Goal: Information Seeking & Learning: Learn about a topic

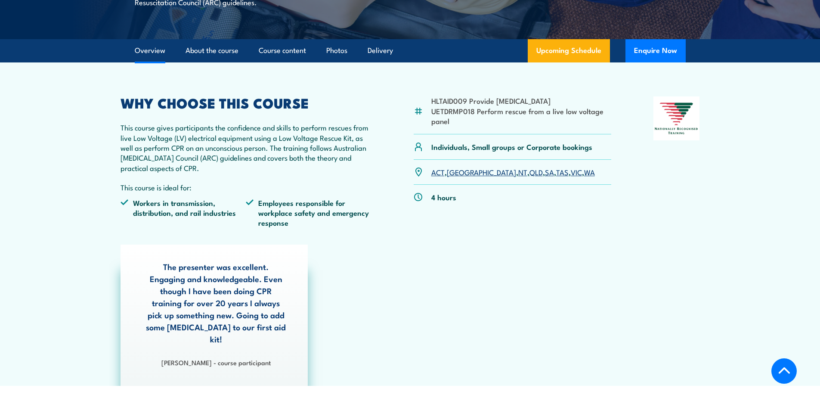
scroll to position [215, 0]
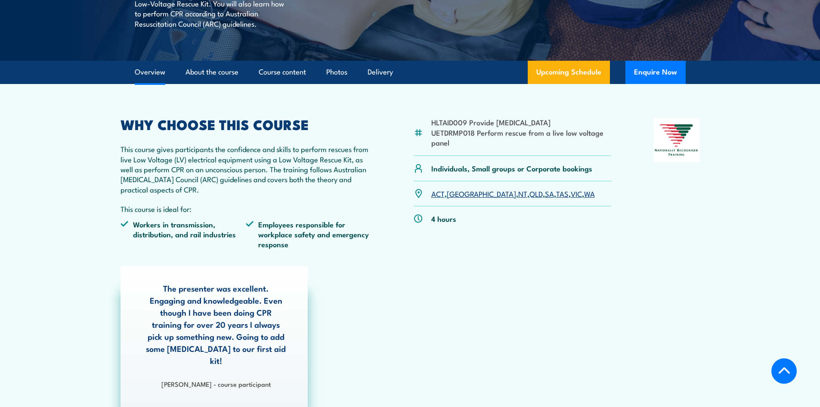
click at [449, 134] on li "UETDRMP018 Perform rescue from a live low voltage panel" at bounding box center [521, 137] width 180 height 20
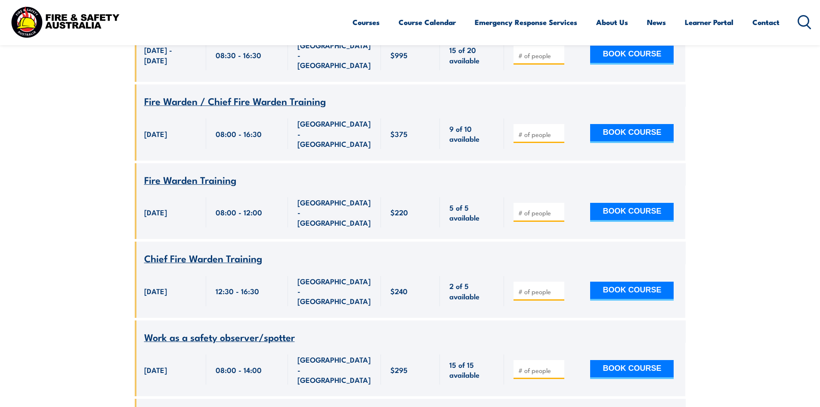
scroll to position [3749, 0]
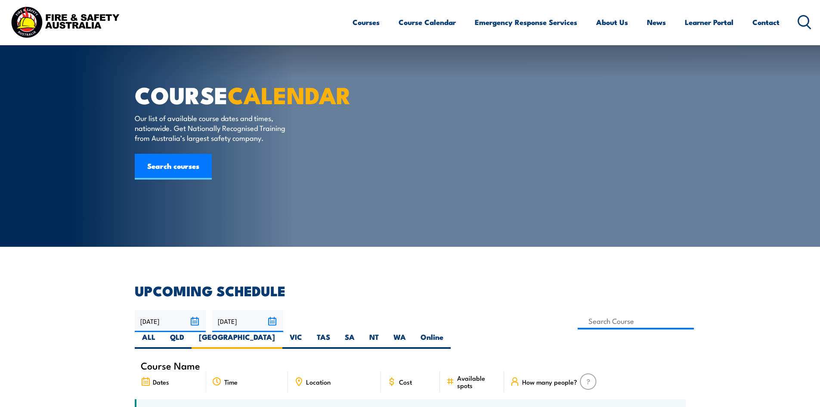
scroll to position [289, 0]
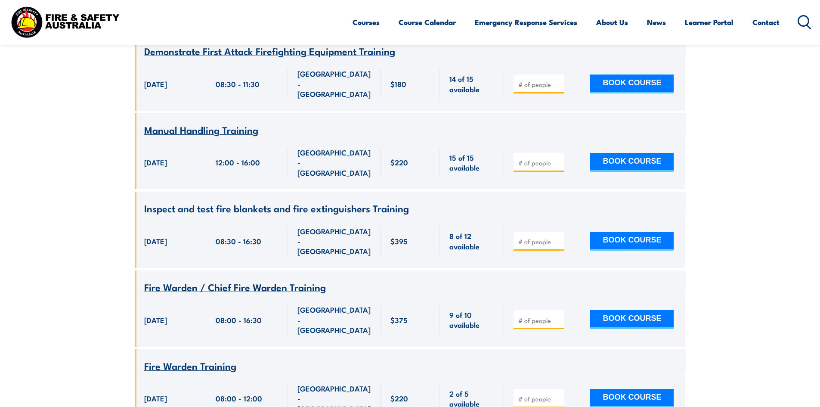
click at [769, 163] on section "UPCOMING SCHEDULE 25/09/2025 24/11/2025" at bounding box center [410, 273] width 820 height 4572
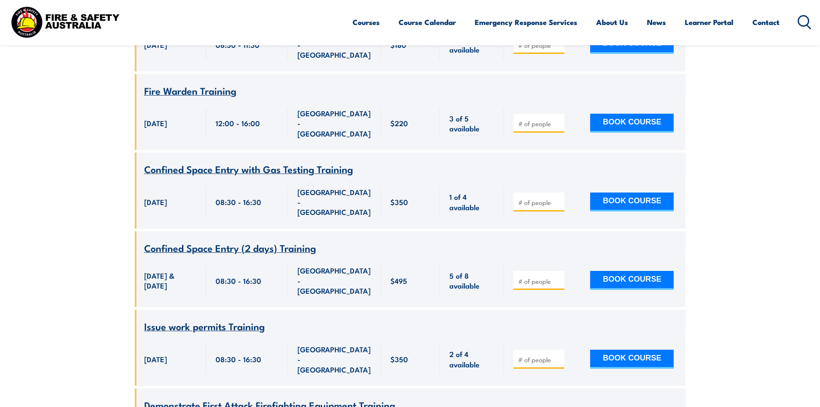
scroll to position [1780, 0]
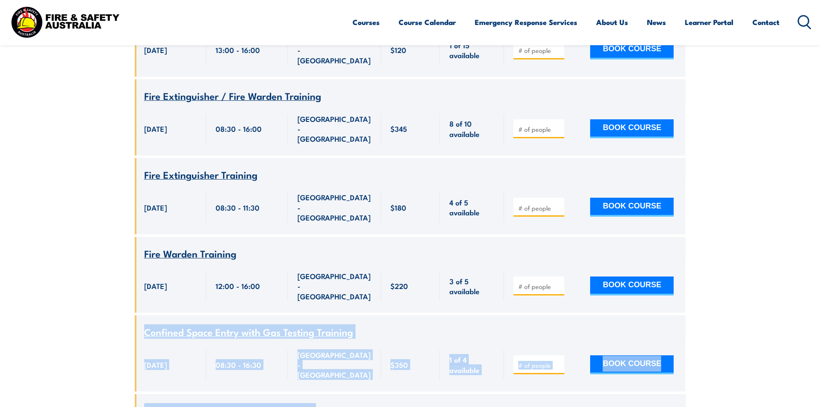
drag, startPoint x: 819, startPoint y: 153, endPoint x: 808, endPoint y: 76, distance: 78.2
drag, startPoint x: 806, startPoint y: 93, endPoint x: 817, endPoint y: 105, distance: 15.5
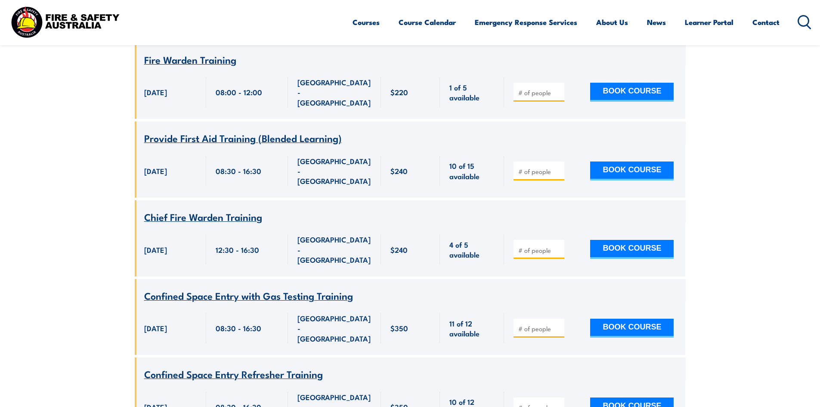
scroll to position [481, 0]
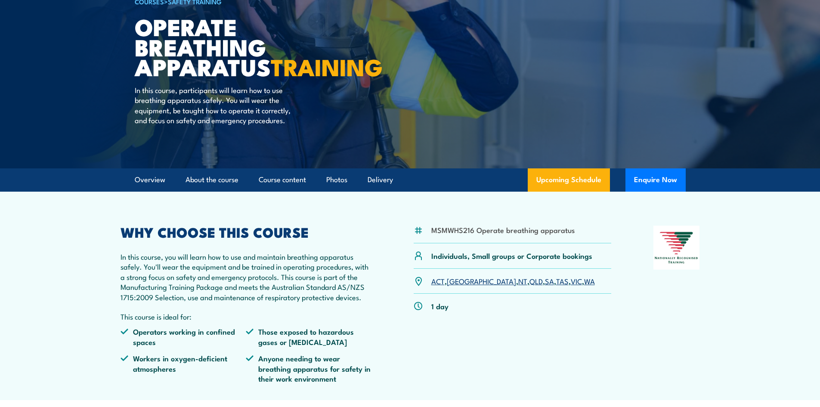
scroll to position [86, 0]
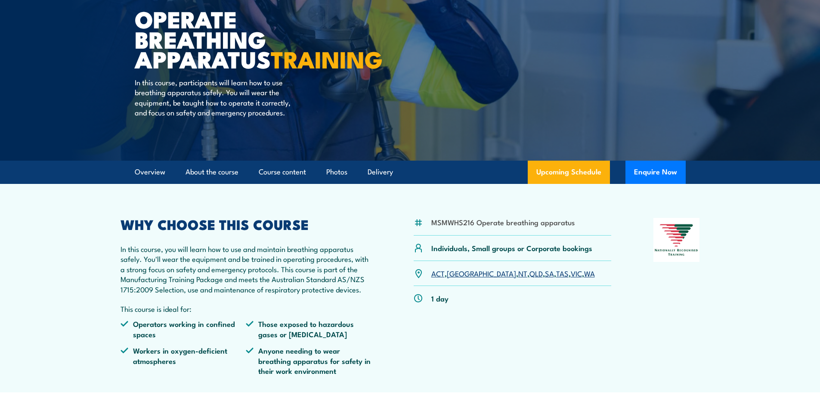
click at [439, 227] on li "MSMWHS216 Operate breathing apparatus" at bounding box center [502, 222] width 143 height 10
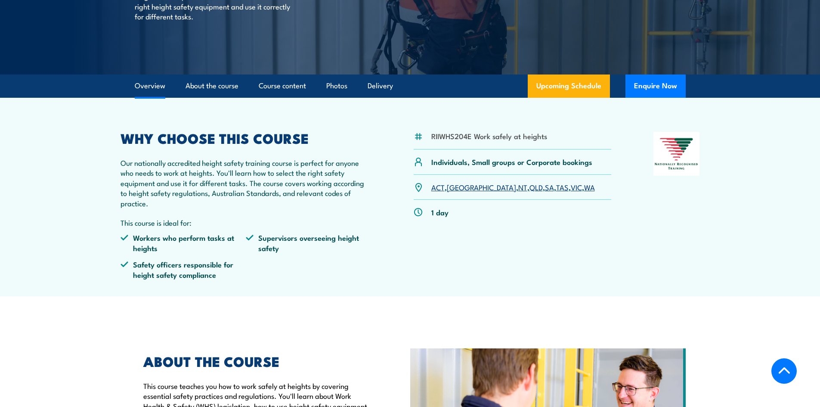
scroll to position [215, 0]
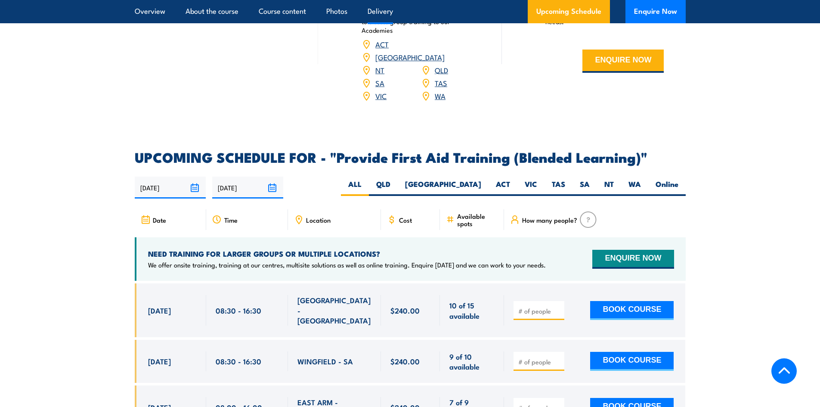
scroll to position [1549, 0]
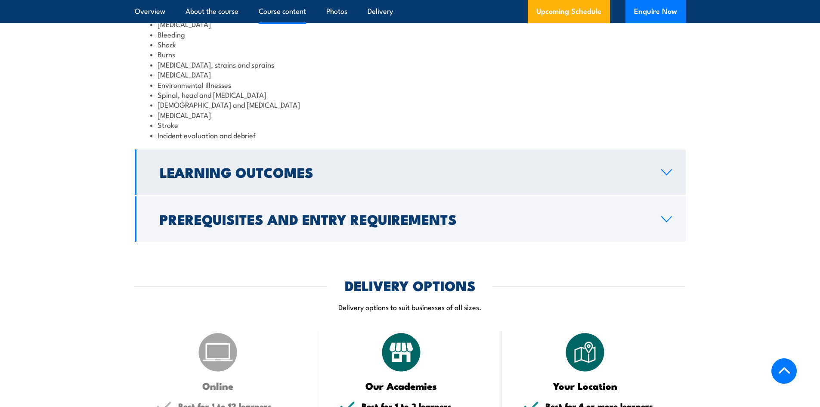
click at [401, 181] on link "Learning Outcomes" at bounding box center [410, 171] width 551 height 45
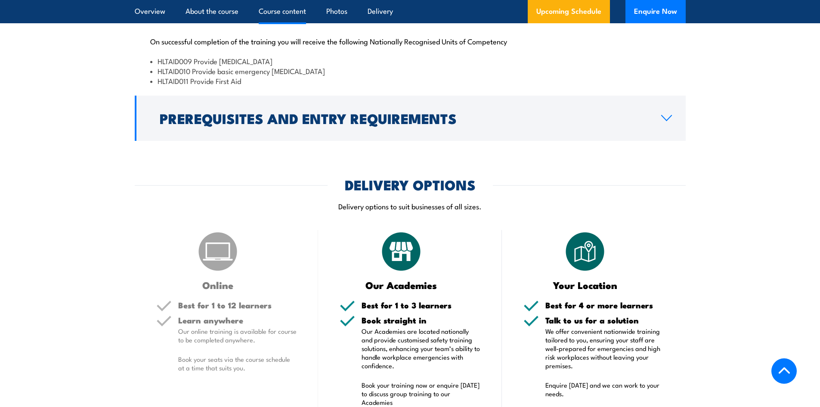
scroll to position [1075, 0]
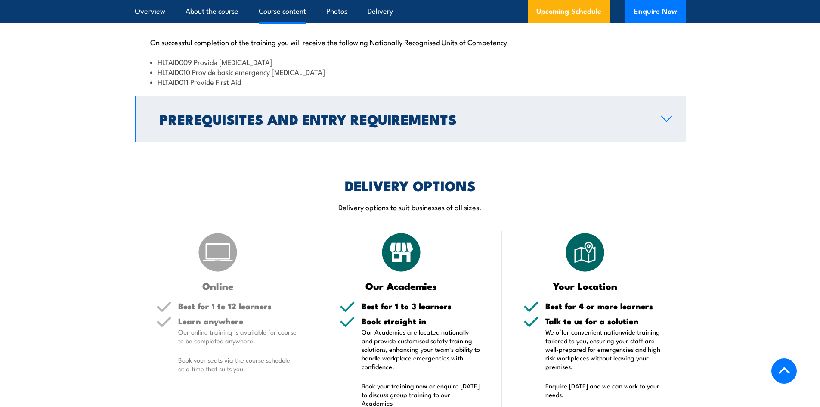
click at [406, 125] on h2 "Prerequisites and Entry Requirements" at bounding box center [404, 119] width 488 height 12
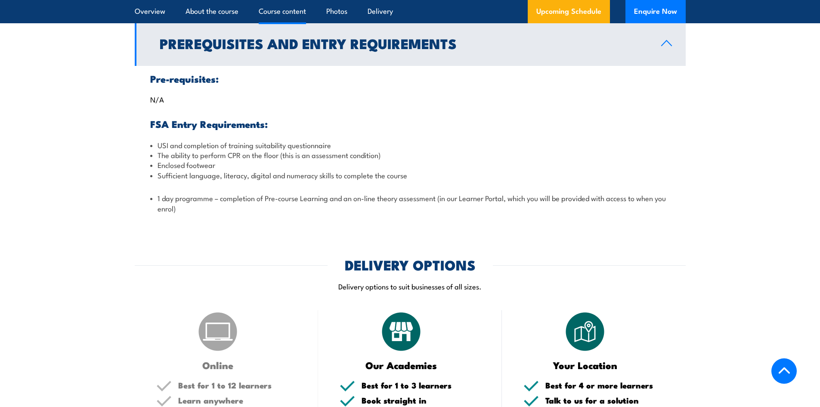
click at [445, 49] on h2 "Prerequisites and Entry Requirements" at bounding box center [404, 43] width 488 height 12
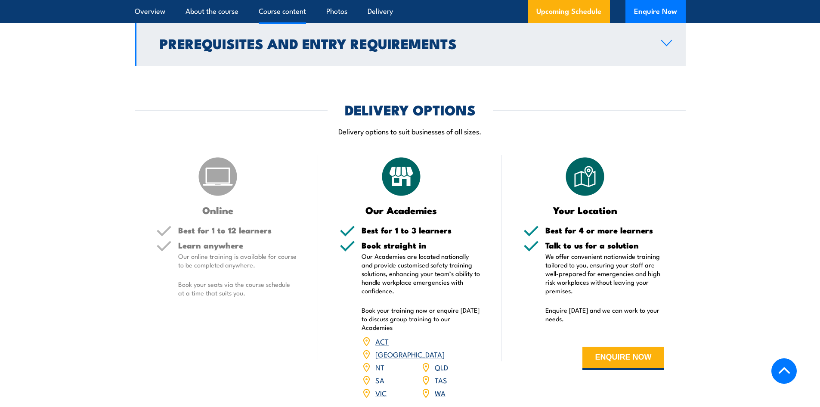
click at [408, 66] on link "Prerequisites and Entry Requirements" at bounding box center [410, 43] width 551 height 45
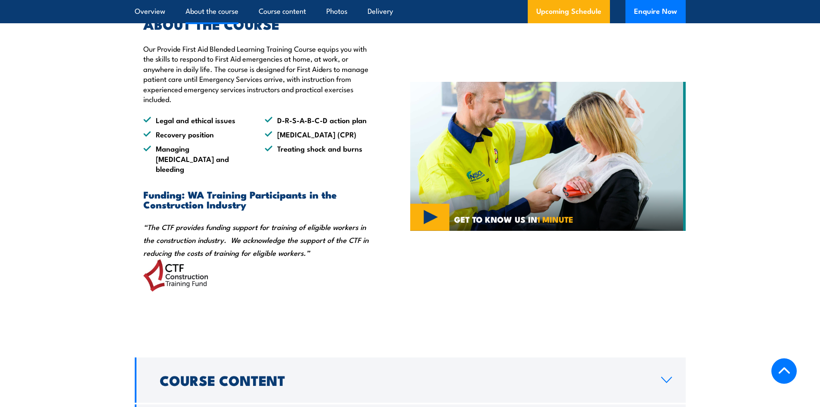
scroll to position [946, 0]
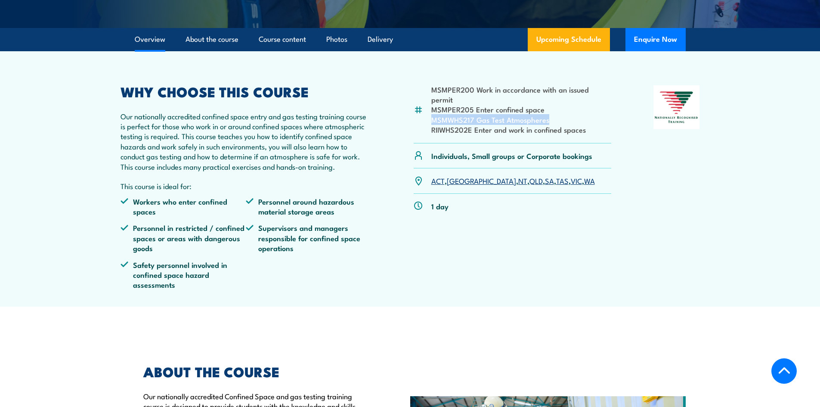
drag, startPoint x: 432, startPoint y: 133, endPoint x: 578, endPoint y: 126, distance: 146.5
click at [578, 124] on li "MSMWHS217 Gas Test Atmospheres" at bounding box center [521, 119] width 180 height 10
drag, startPoint x: 440, startPoint y: 114, endPoint x: 600, endPoint y: 112, distance: 159.7
click at [600, 112] on ul "MSMPER200 Work in accordance with an issued permit MSMPER205 Enter confined spa…" at bounding box center [521, 109] width 180 height 50
click at [441, 105] on li "MSMPER200 Work in accordance with an issued permit" at bounding box center [521, 94] width 180 height 20
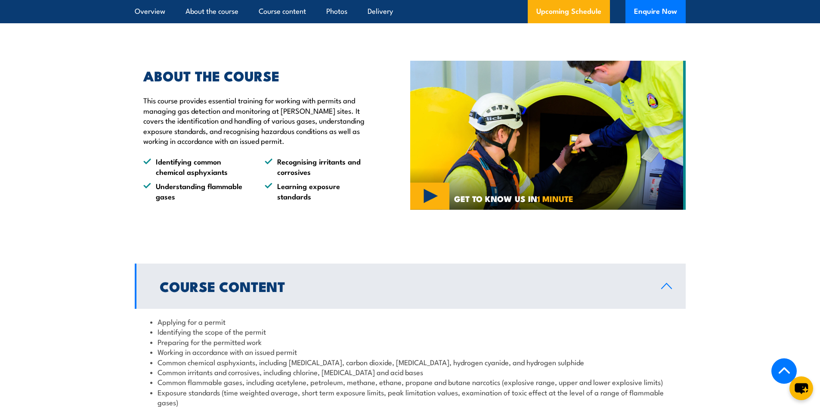
scroll to position [689, 0]
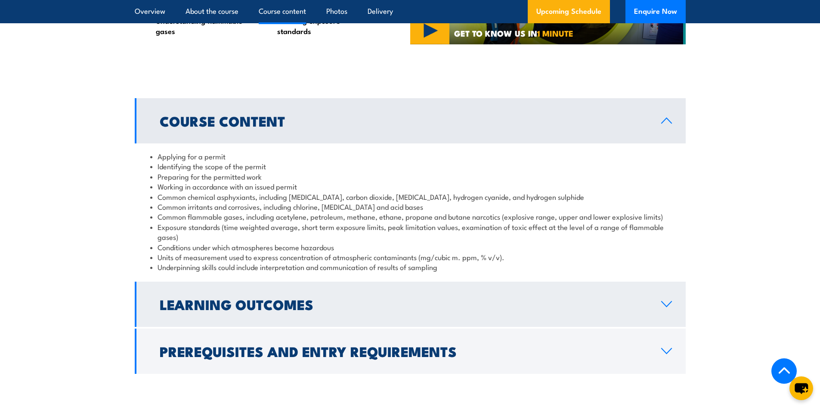
click at [310, 298] on h2 "Learning Outcomes" at bounding box center [404, 304] width 488 height 12
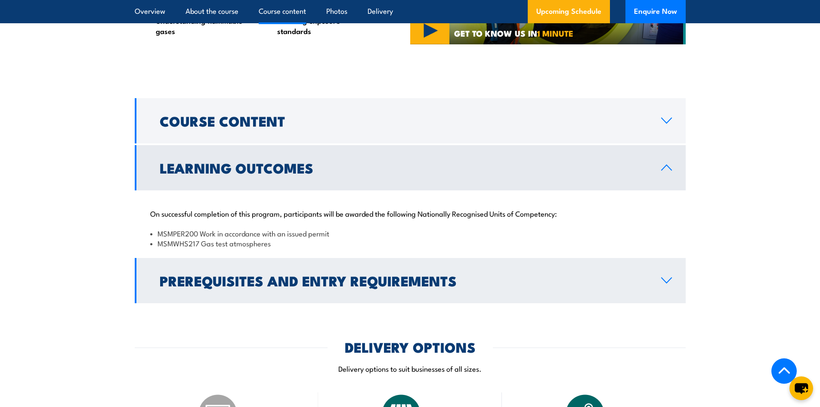
click at [315, 274] on h2 "Prerequisites and Entry Requirements" at bounding box center [404, 280] width 488 height 12
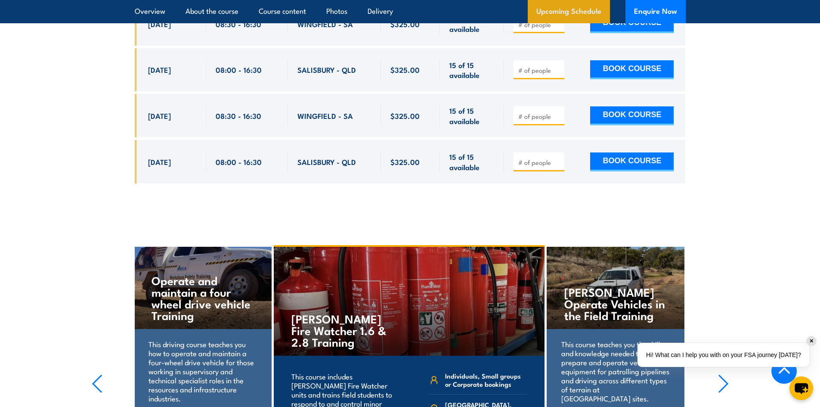
scroll to position [1592, 0]
